Goal: Transaction & Acquisition: Purchase product/service

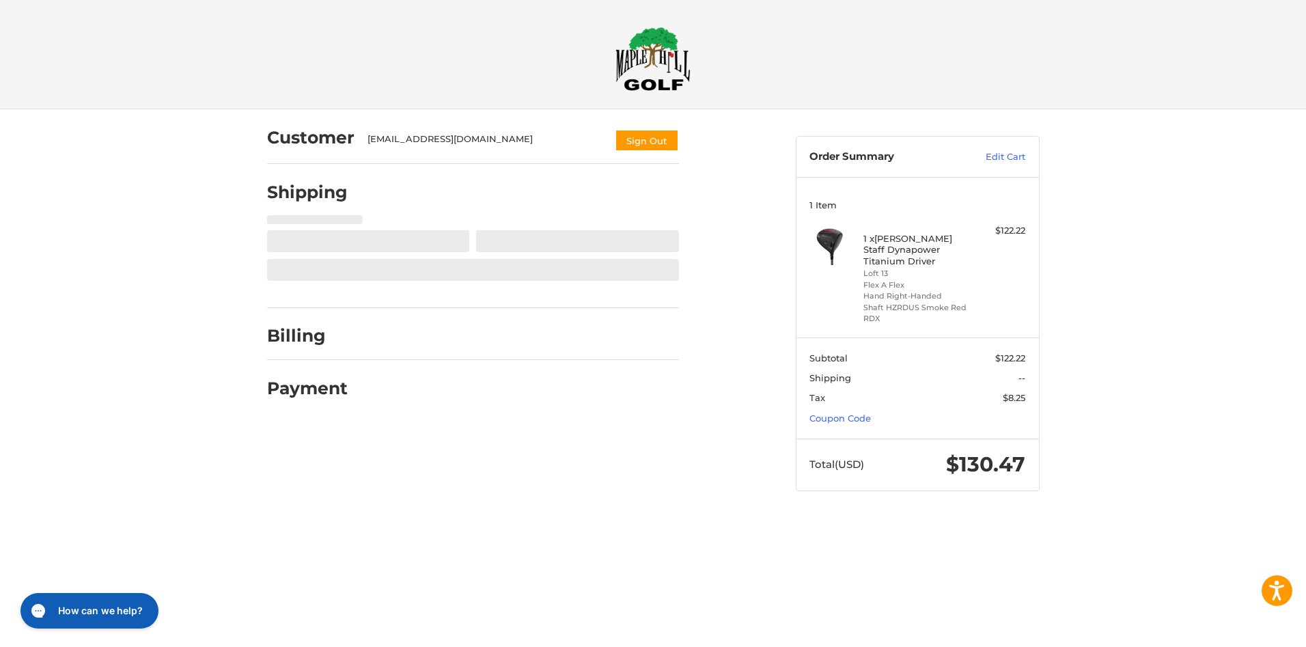
select select "**"
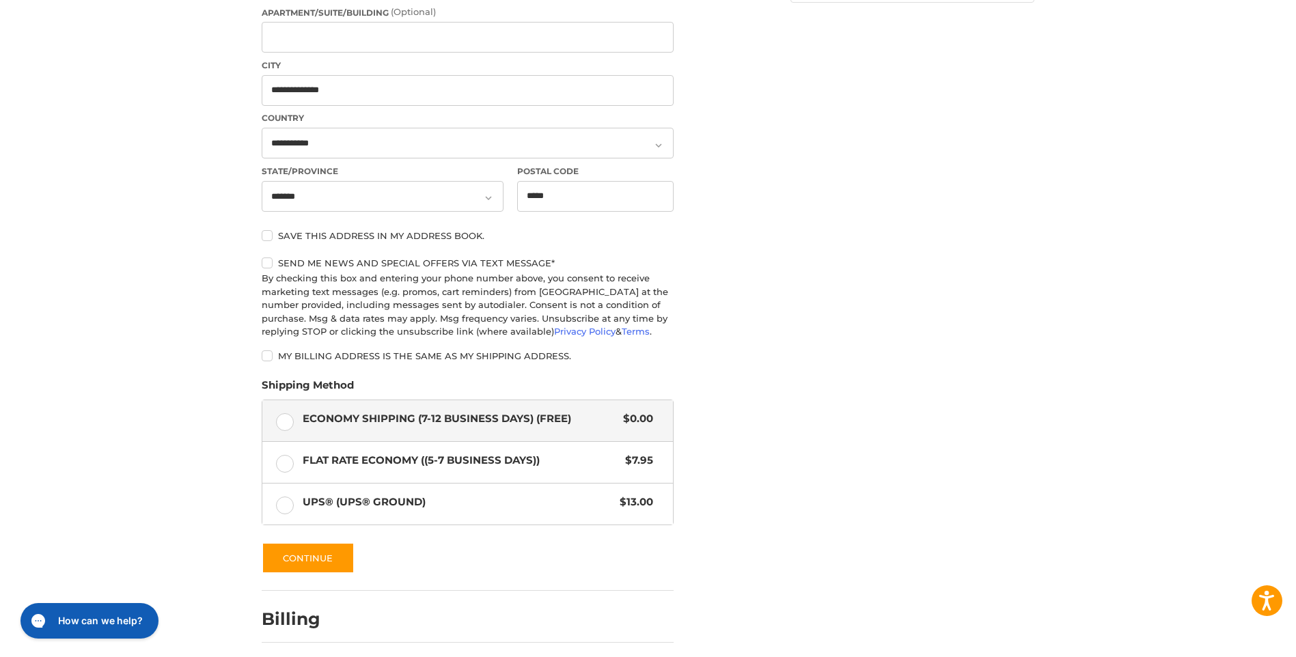
scroll to position [539, 0]
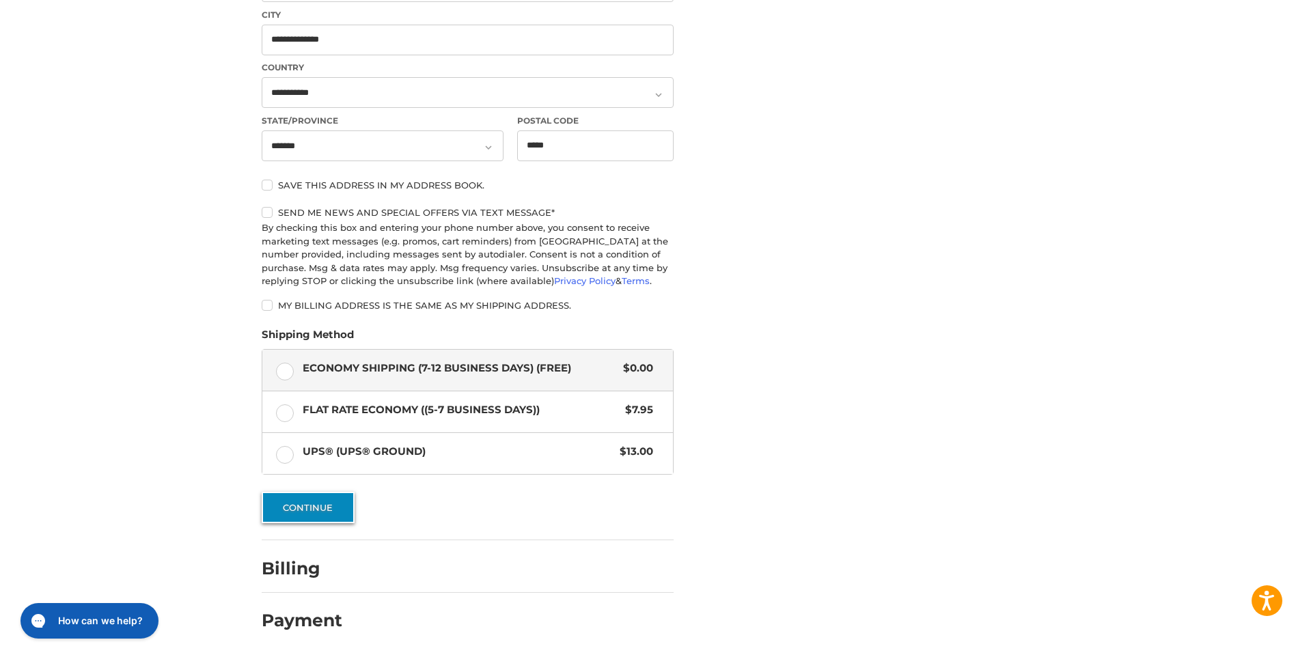
click at [324, 509] on button "Continue" at bounding box center [308, 507] width 93 height 31
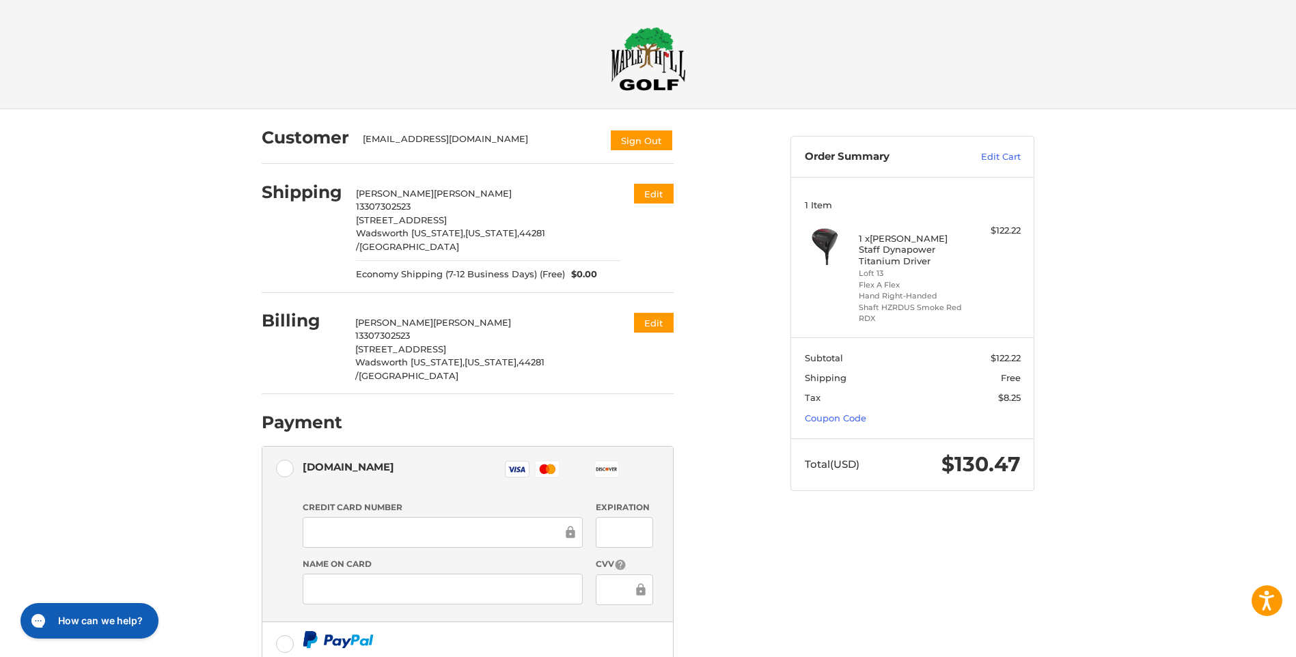
scroll to position [171, 0]
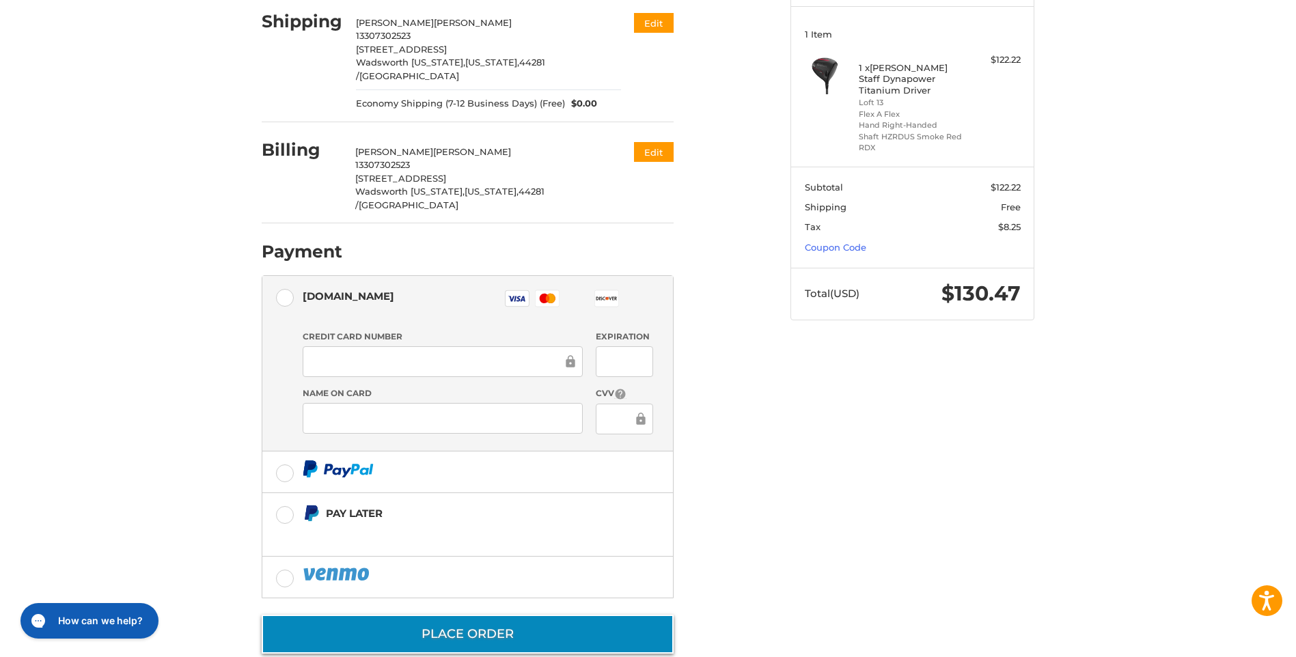
click at [583, 615] on button "Place Order" at bounding box center [468, 634] width 412 height 39
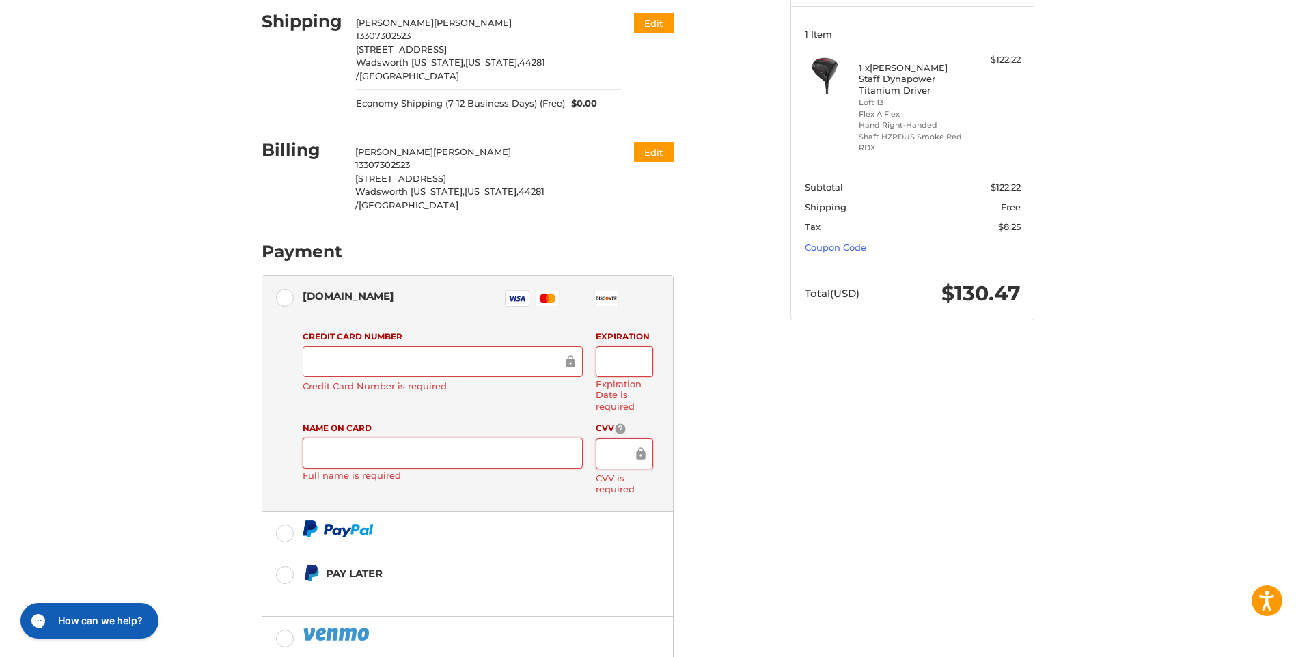
click at [435, 346] on div at bounding box center [443, 361] width 280 height 31
click at [340, 285] on div "[DOMAIN_NAME]" at bounding box center [349, 296] width 92 height 23
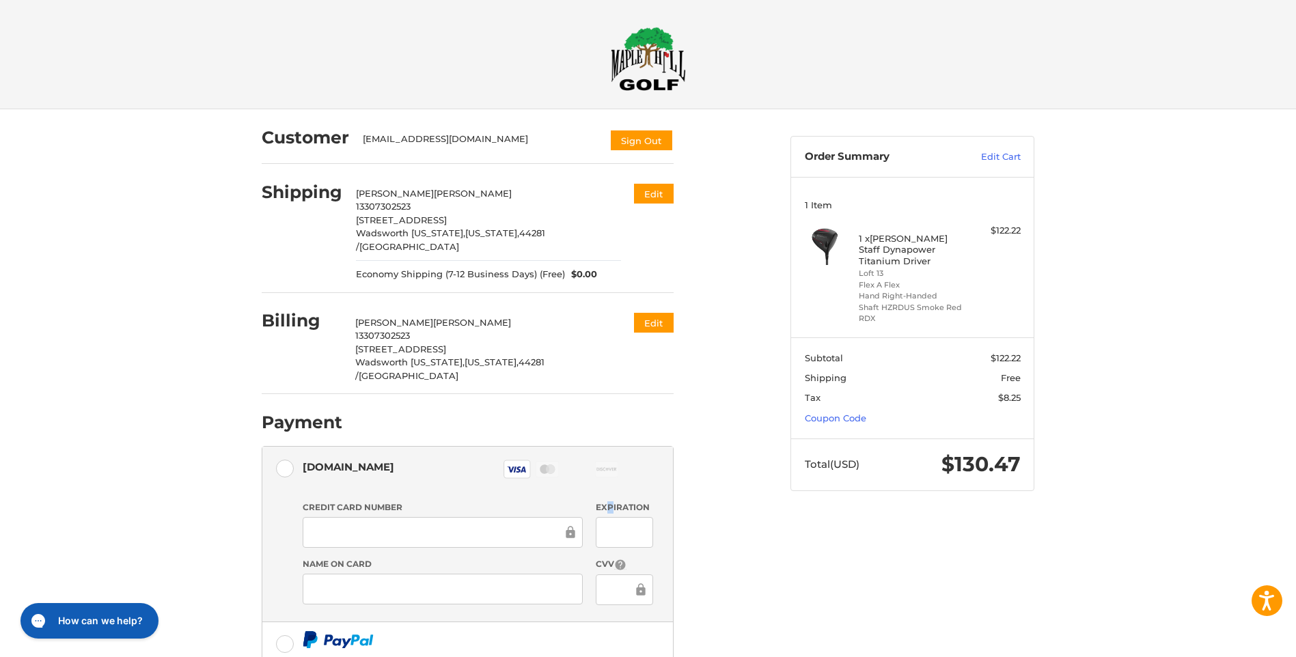
click at [607, 502] on label "Expiration" at bounding box center [624, 508] width 57 height 12
drag, startPoint x: 607, startPoint y: 481, endPoint x: 333, endPoint y: 22, distance: 535.0
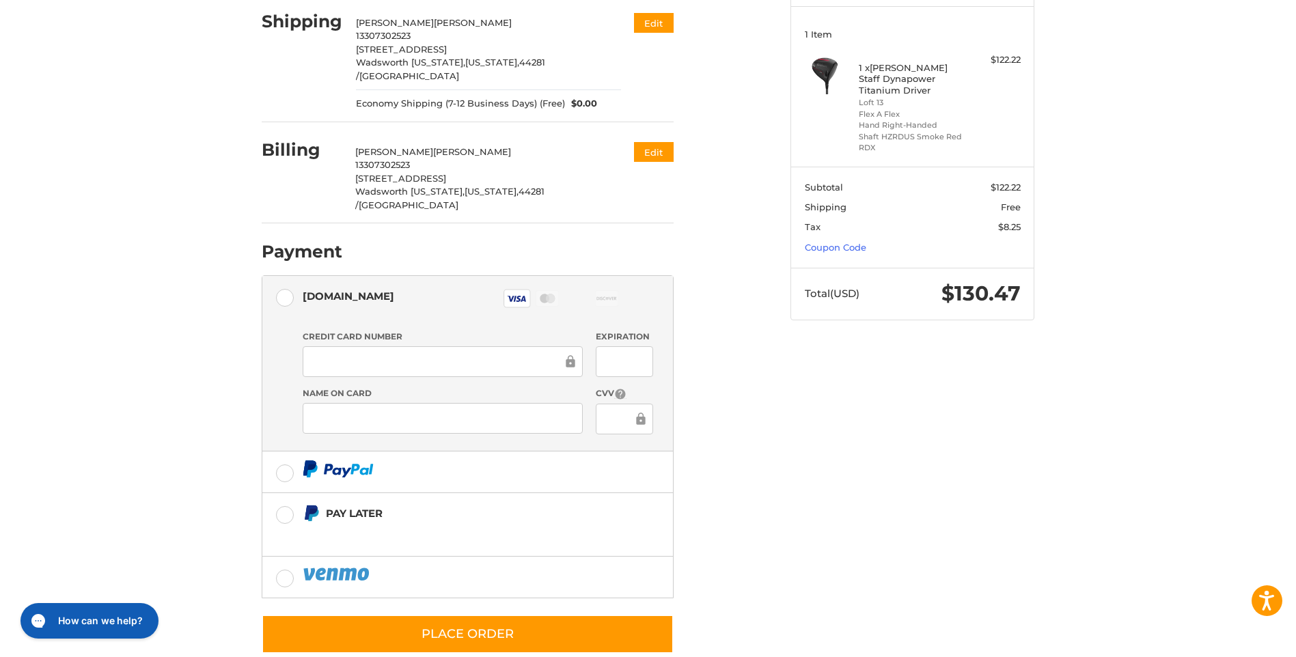
drag, startPoint x: 550, startPoint y: 613, endPoint x: 826, endPoint y: 508, distance: 295.2
click at [826, 508] on div "Customer catoooo47@gmail.com Sign Out Shipping William Leonard 13307302523 7786…" at bounding box center [648, 311] width 820 height 745
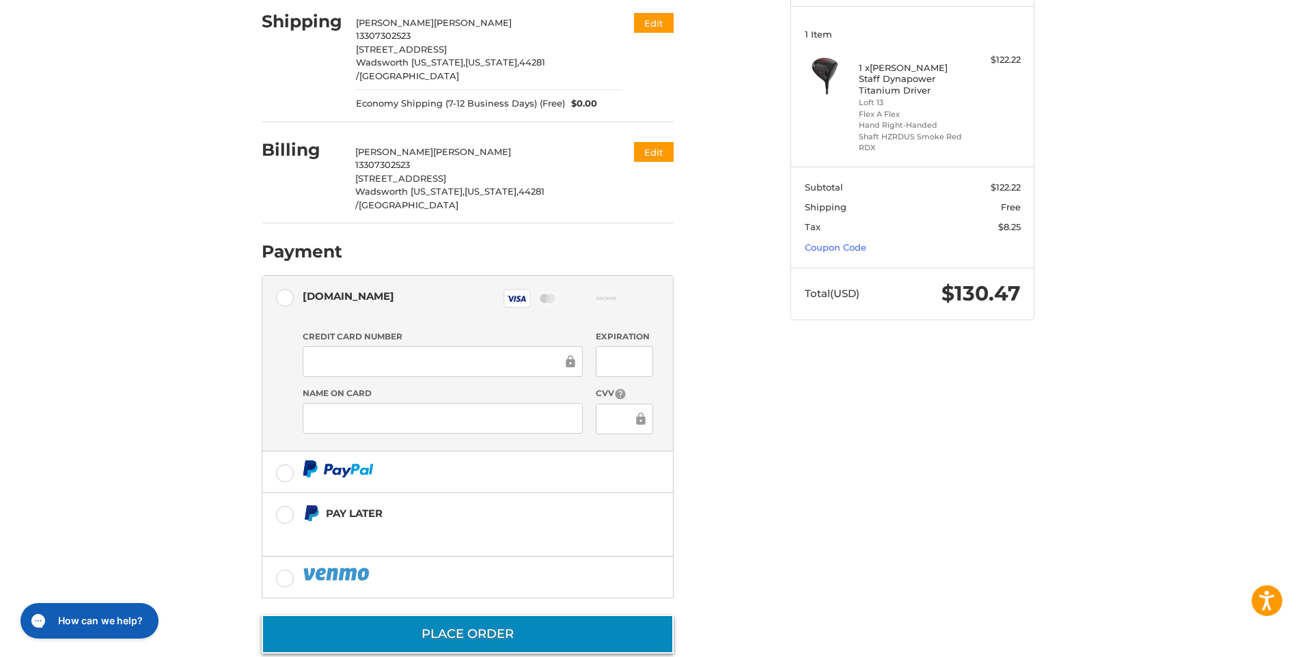
click at [472, 615] on button "Place Order" at bounding box center [468, 634] width 412 height 39
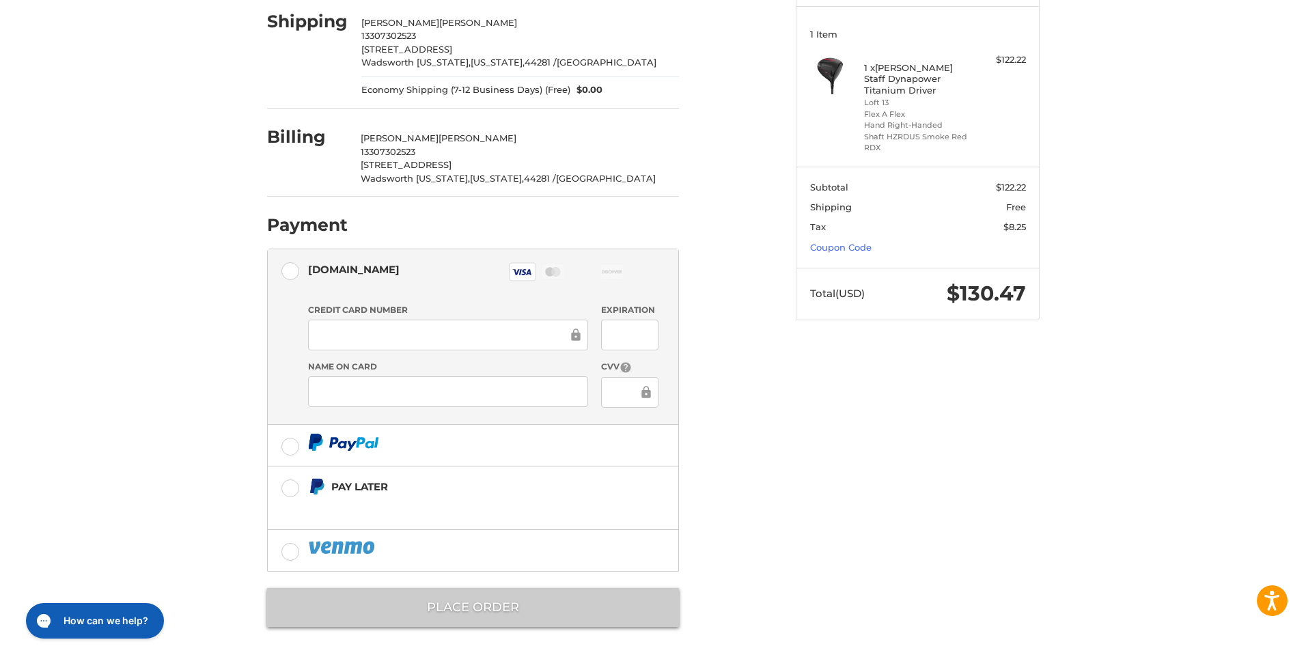
scroll to position [0, 0]
